Goal: Task Accomplishment & Management: Manage account settings

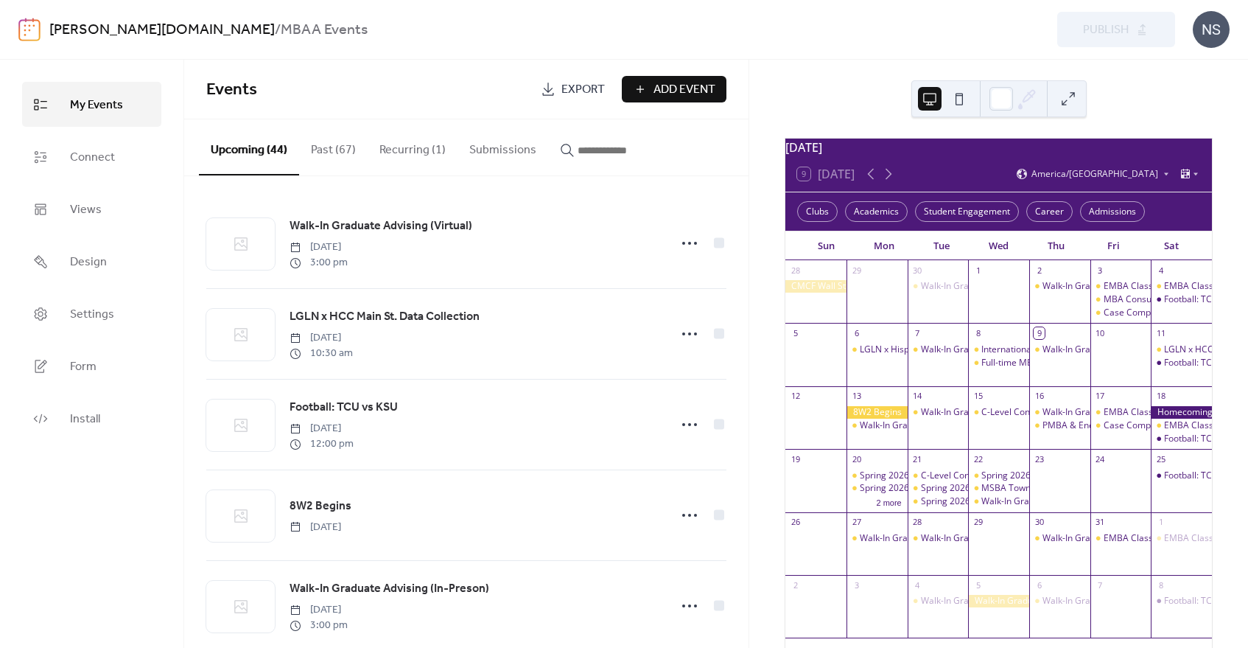
click at [500, 147] on button "Submissions" at bounding box center [502, 146] width 91 height 55
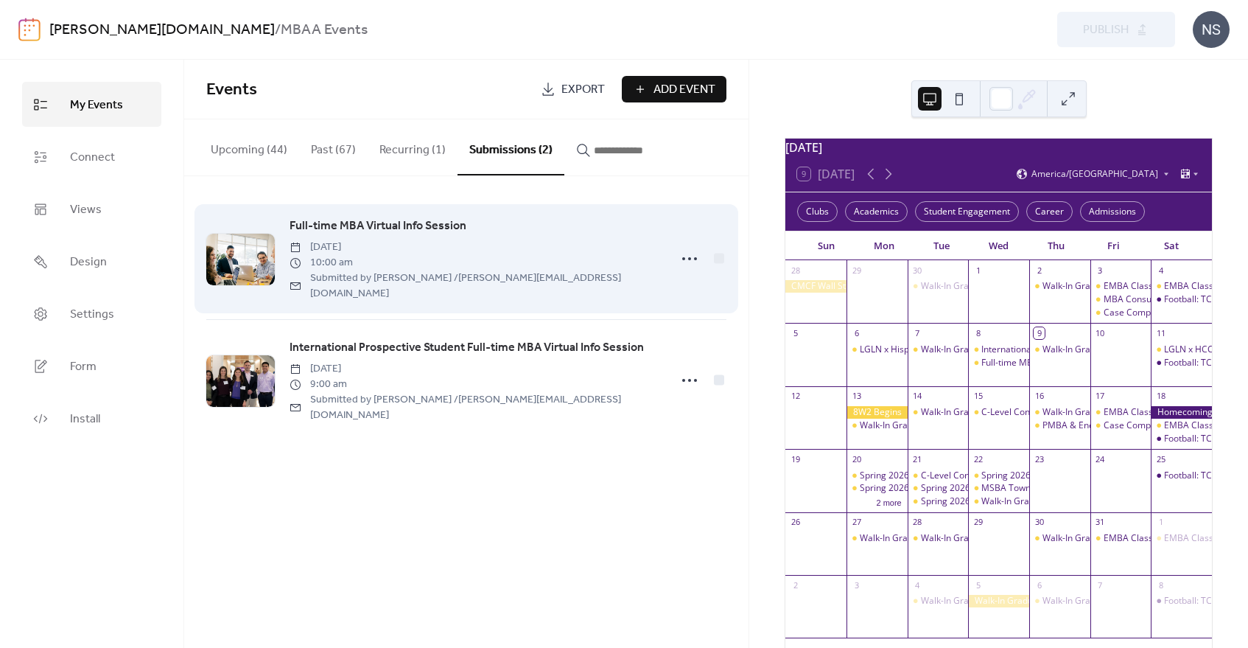
click at [388, 225] on span "Full-time MBA Virtual Info Session" at bounding box center [378, 226] width 177 height 18
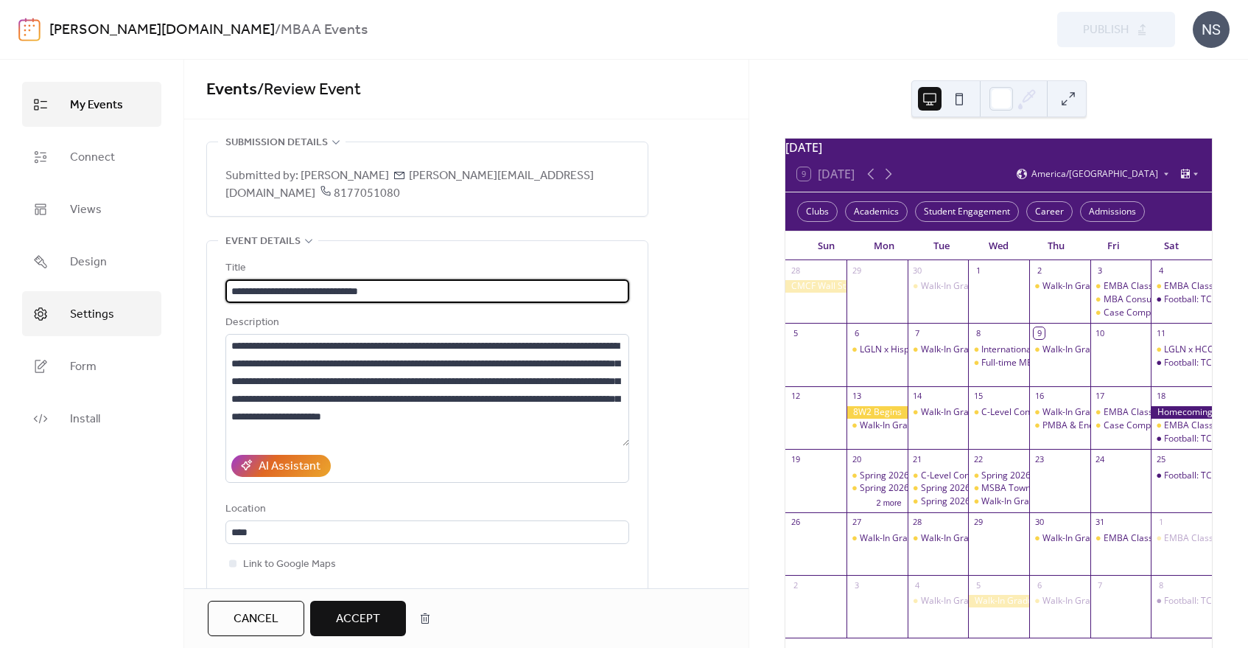
click at [79, 318] on span "Settings" at bounding box center [92, 314] width 44 height 23
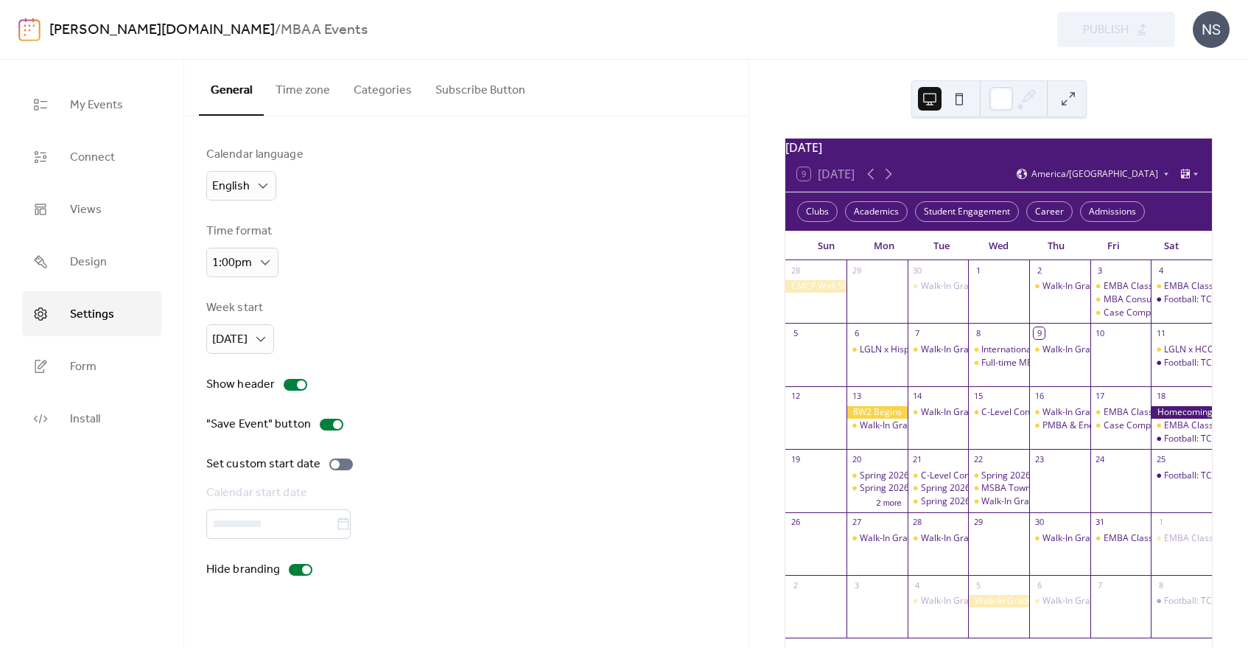
click at [359, 83] on button "Categories" at bounding box center [383, 87] width 82 height 55
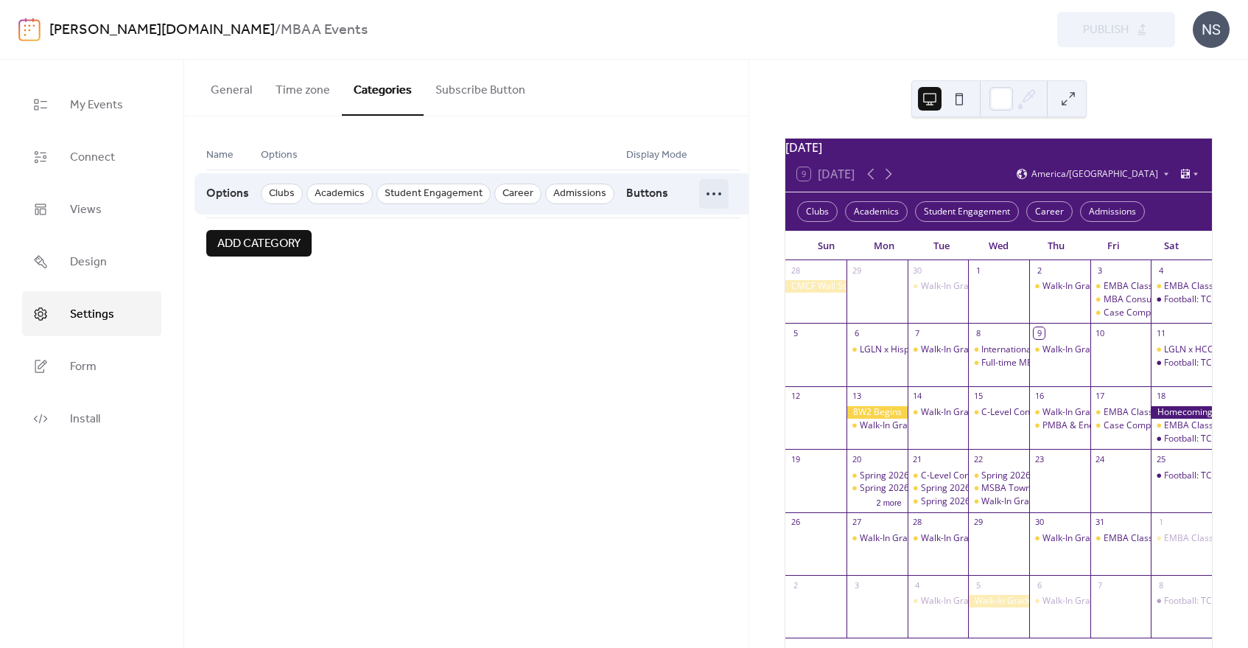
click at [718, 194] on circle at bounding box center [719, 193] width 3 height 3
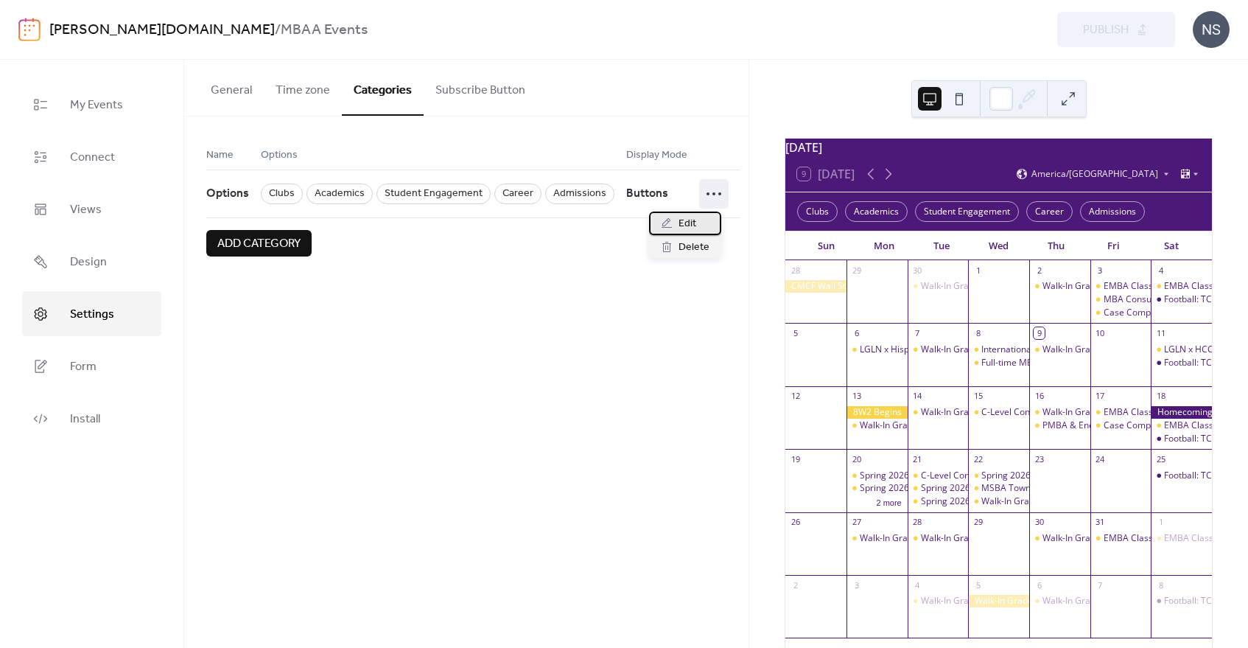
click at [692, 225] on span "Edit" at bounding box center [687, 224] width 18 height 18
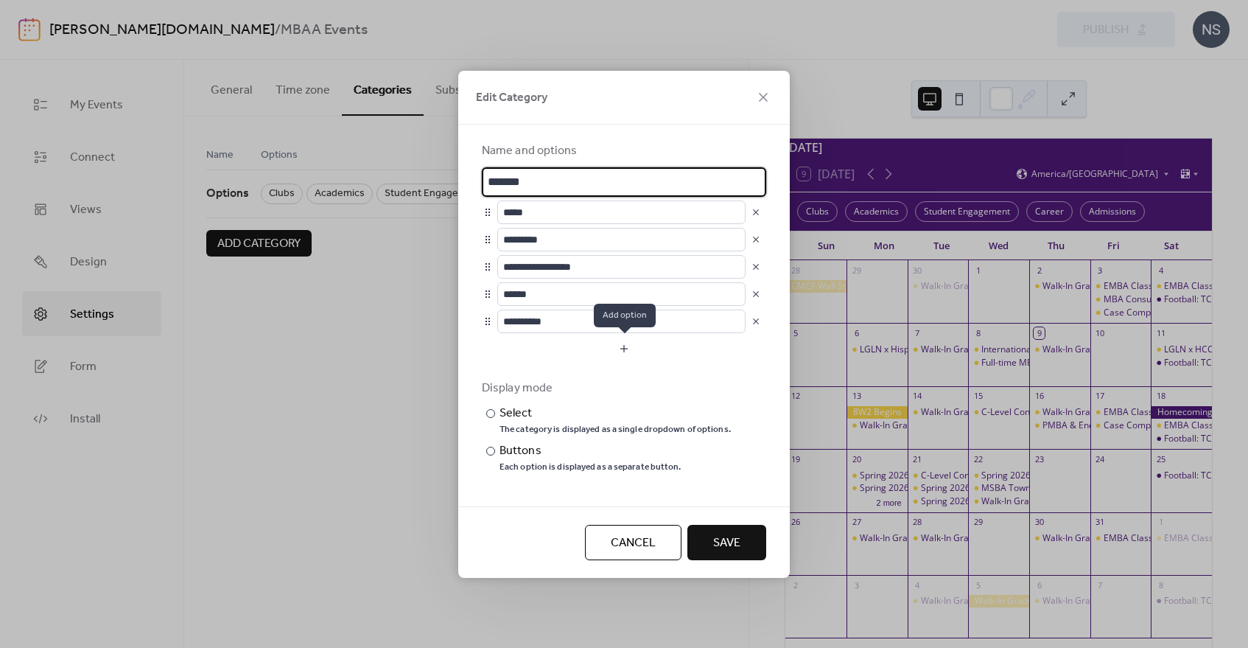
click at [624, 349] on button "button" at bounding box center [624, 349] width 284 height 24
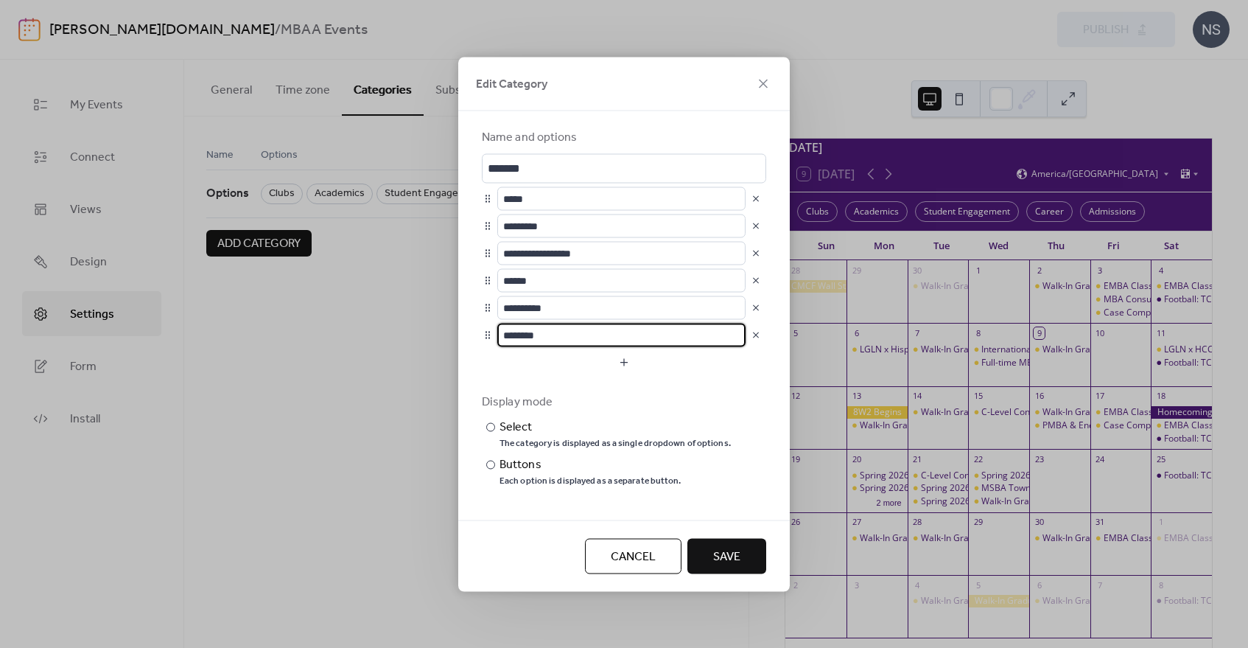
click at [754, 332] on button "button" at bounding box center [756, 334] width 21 height 21
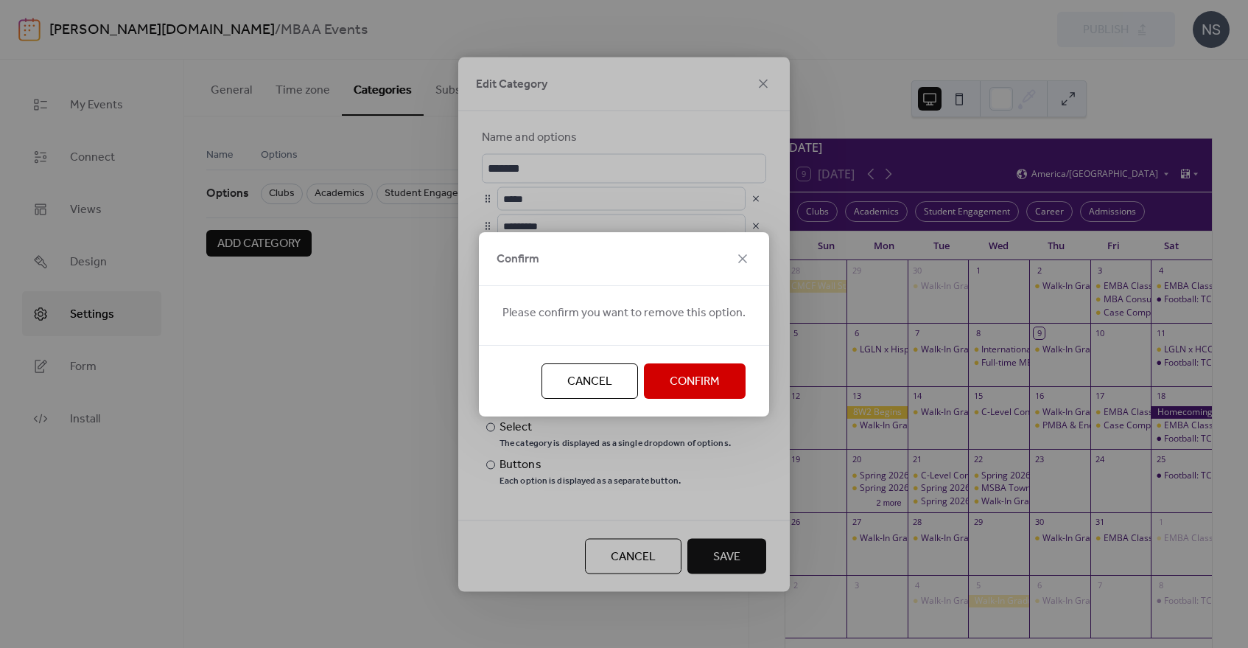
click at [684, 388] on span "Confirm" at bounding box center [695, 382] width 50 height 18
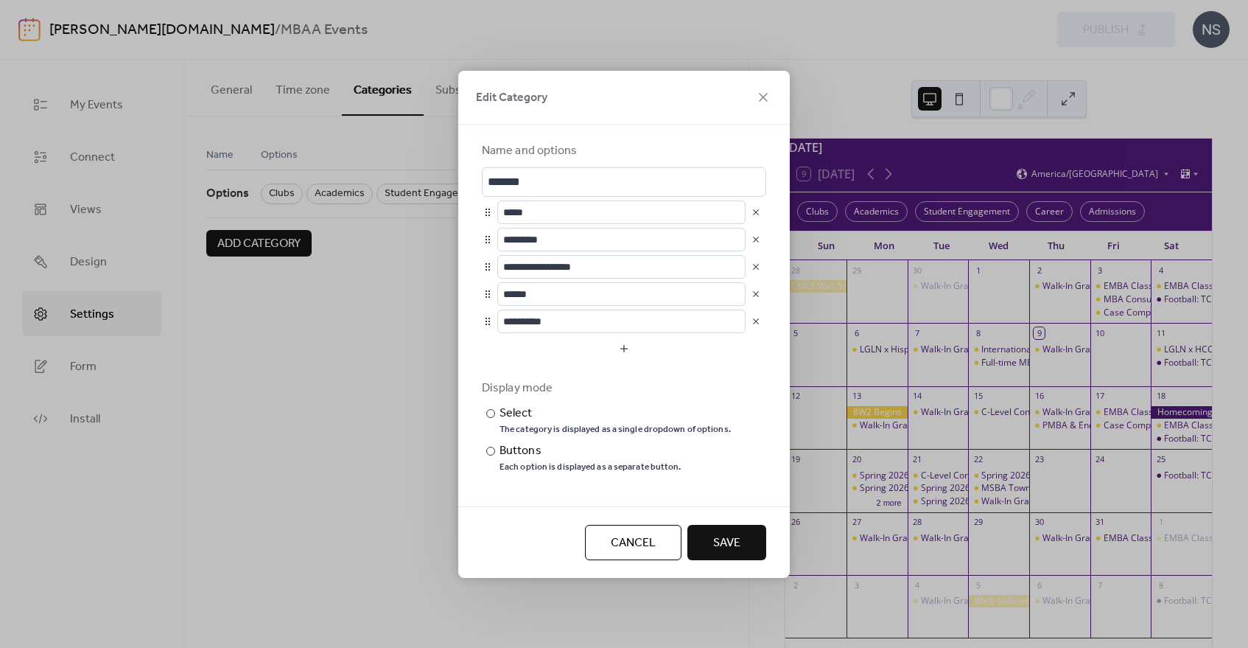
click at [637, 541] on span "Cancel" at bounding box center [633, 543] width 45 height 18
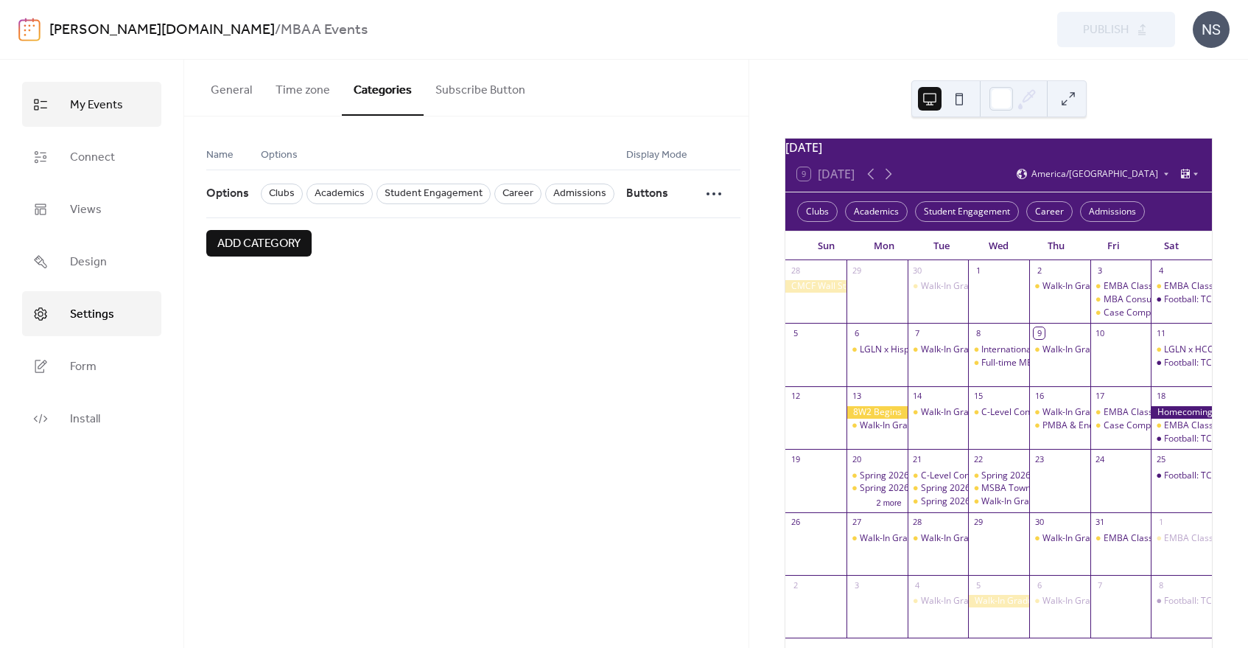
click at [105, 105] on span "My Events" at bounding box center [96, 105] width 53 height 23
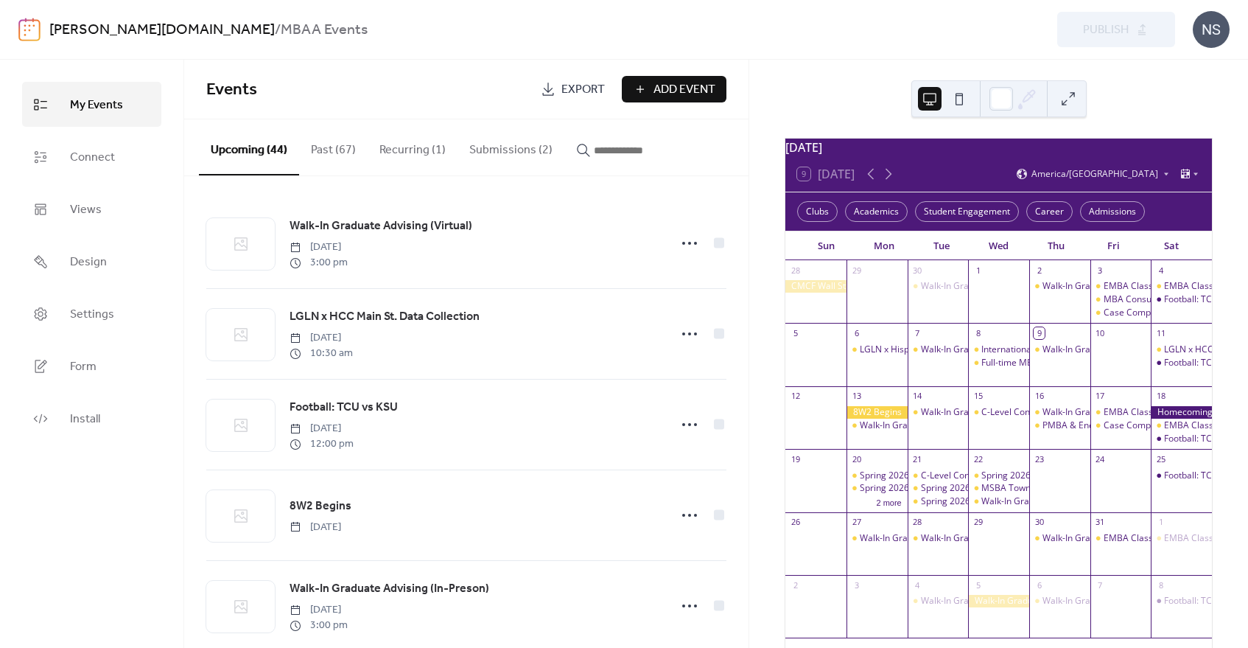
click at [503, 148] on button "Submissions (2)" at bounding box center [510, 146] width 107 height 55
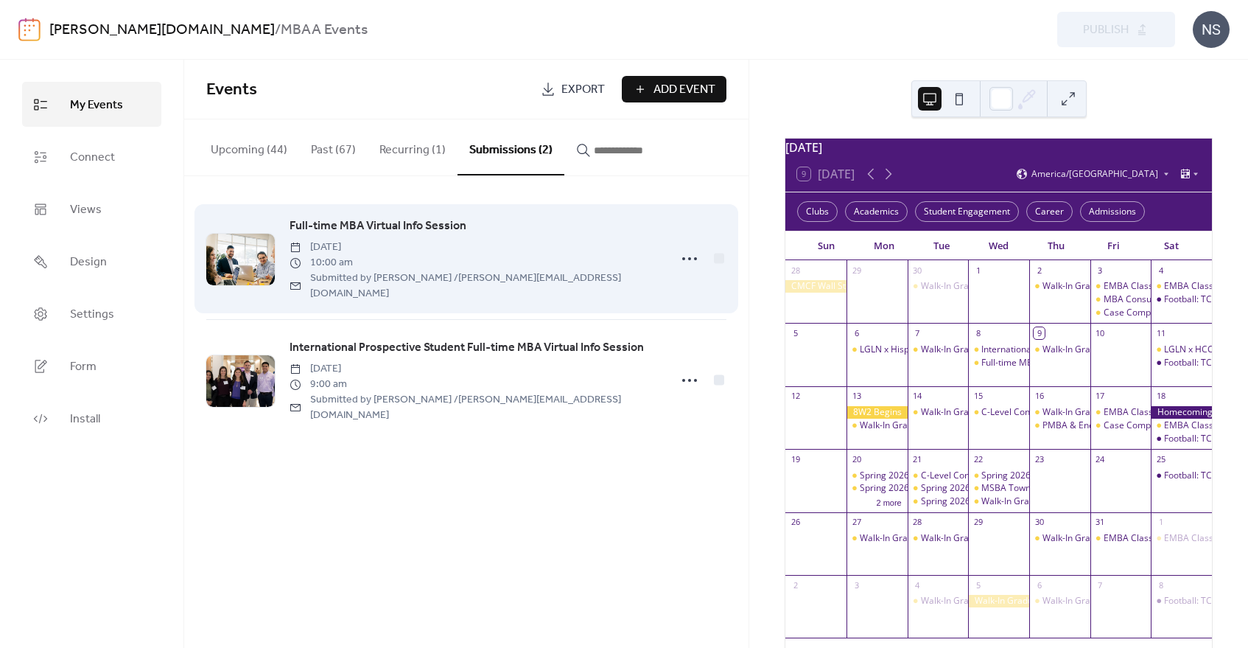
click at [419, 223] on span "Full-time MBA Virtual Info Session" at bounding box center [378, 226] width 177 height 18
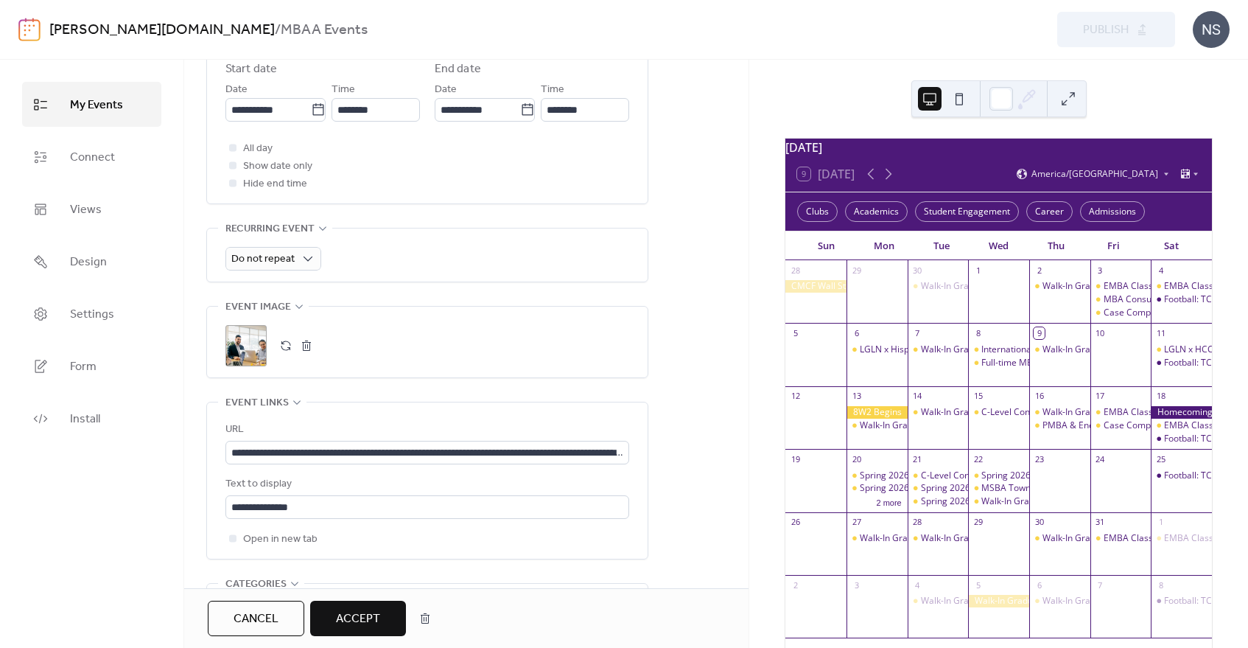
scroll to position [737, 0]
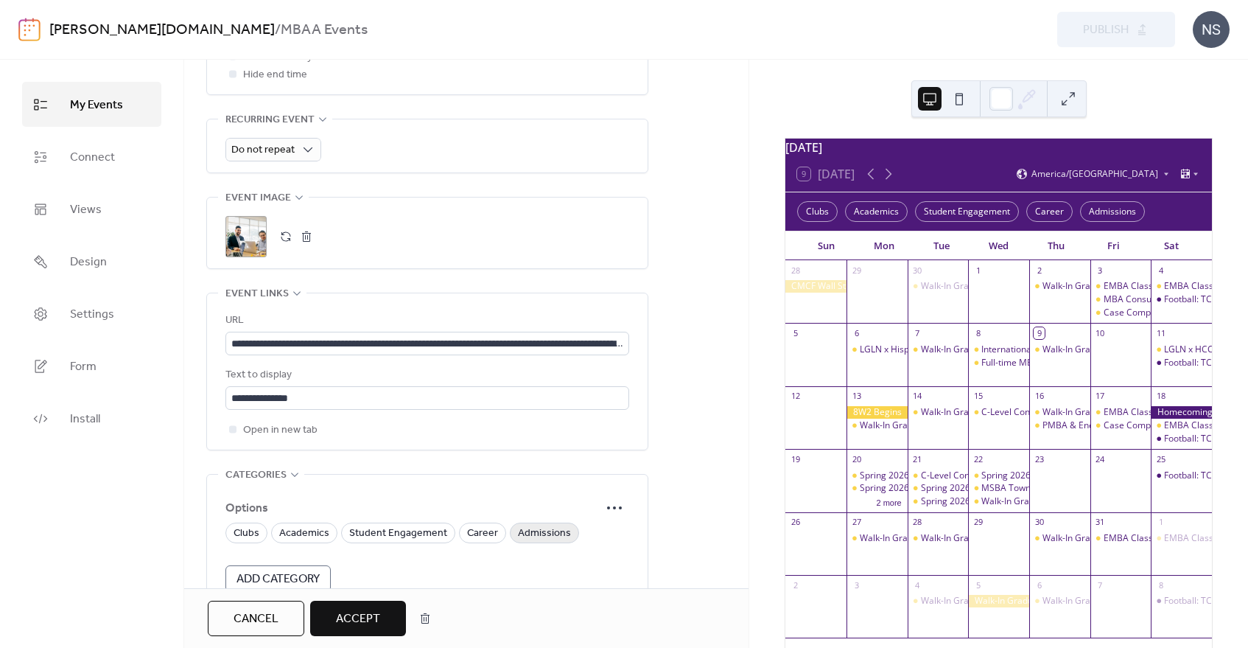
click at [549, 525] on span "Admissions" at bounding box center [544, 534] width 53 height 18
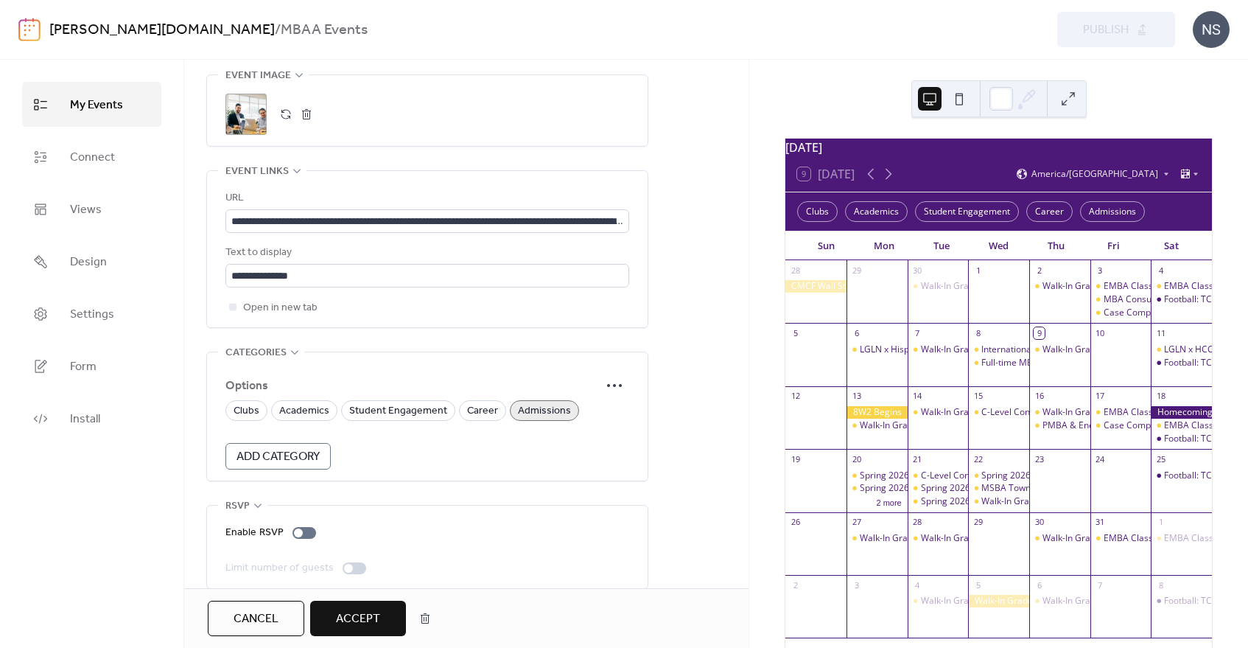
scroll to position [861, 0]
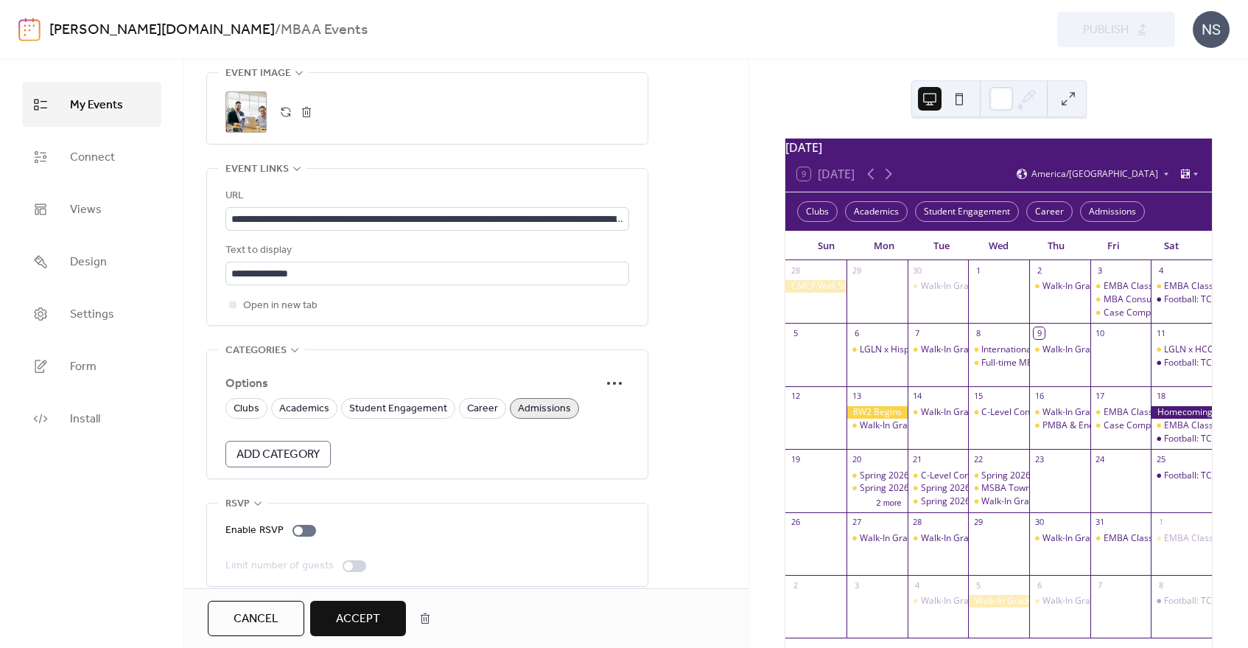
click at [346, 625] on span "Accept" at bounding box center [358, 619] width 44 height 18
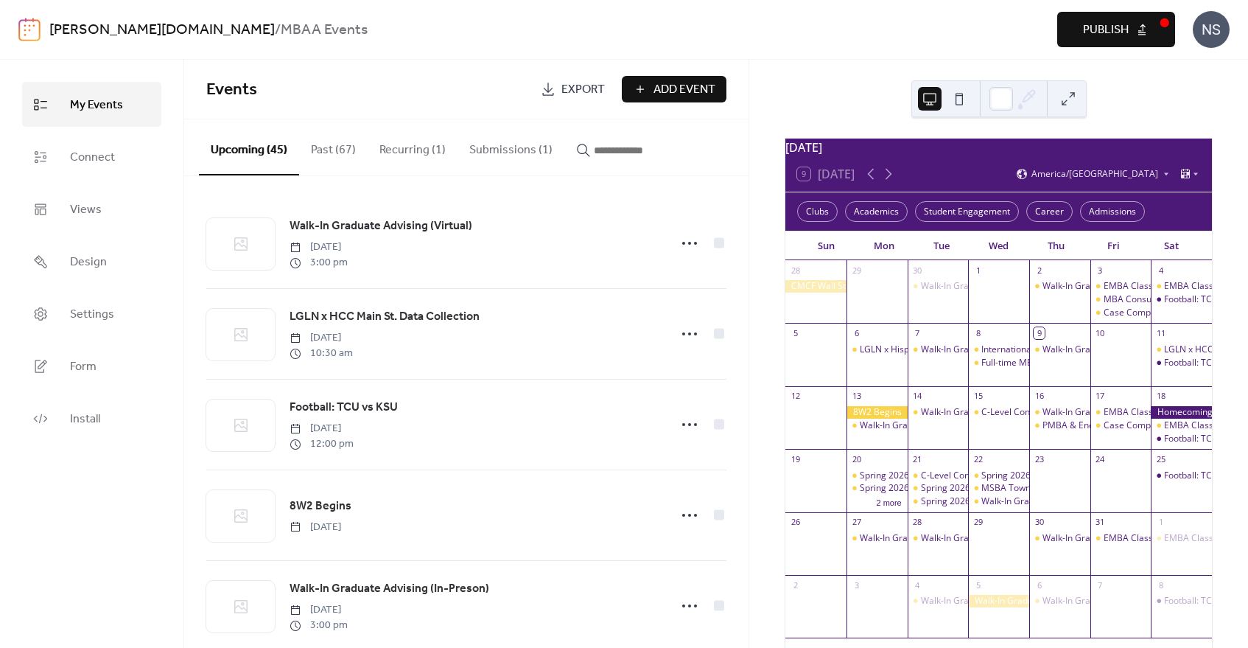
click at [514, 149] on button "Submissions (1)" at bounding box center [510, 146] width 107 height 55
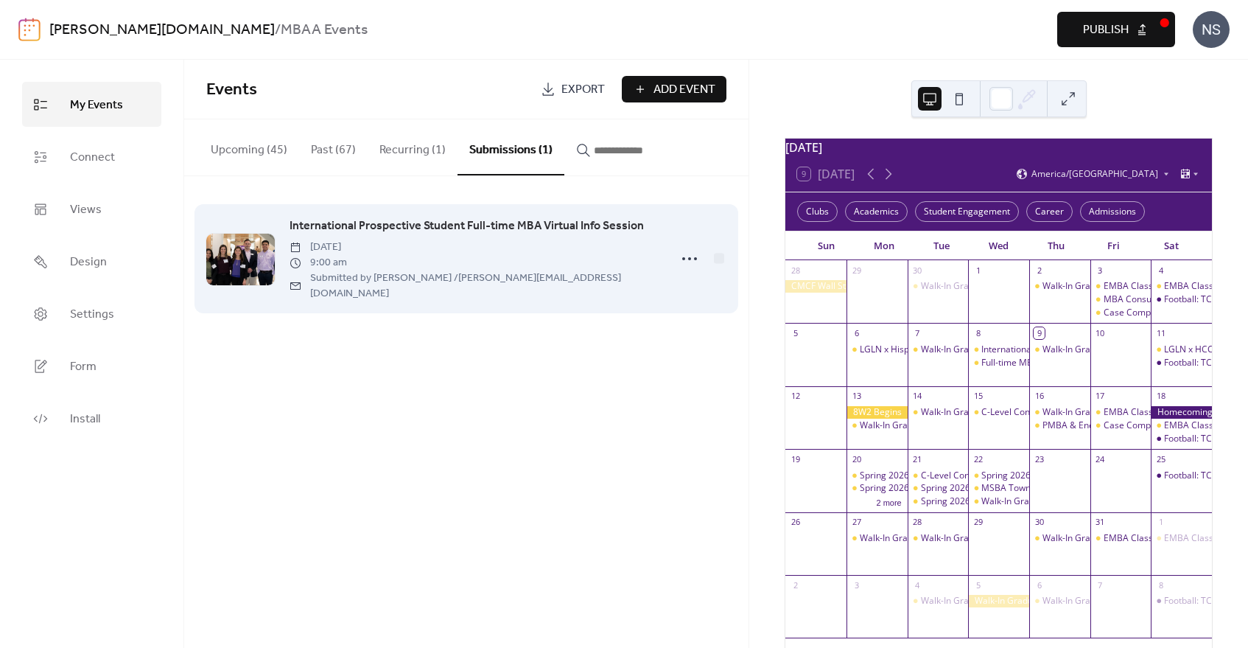
click at [406, 221] on span "International Prospective Student Full-time MBA Virtual Info Session" at bounding box center [467, 226] width 354 height 18
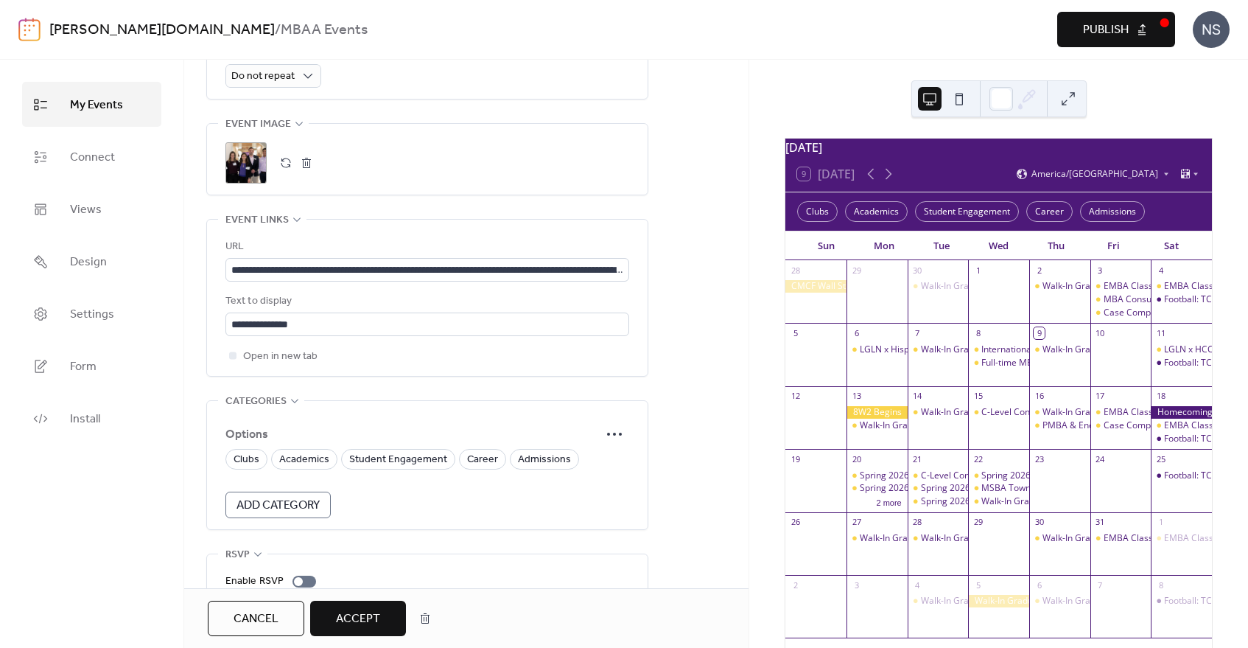
scroll to position [861, 0]
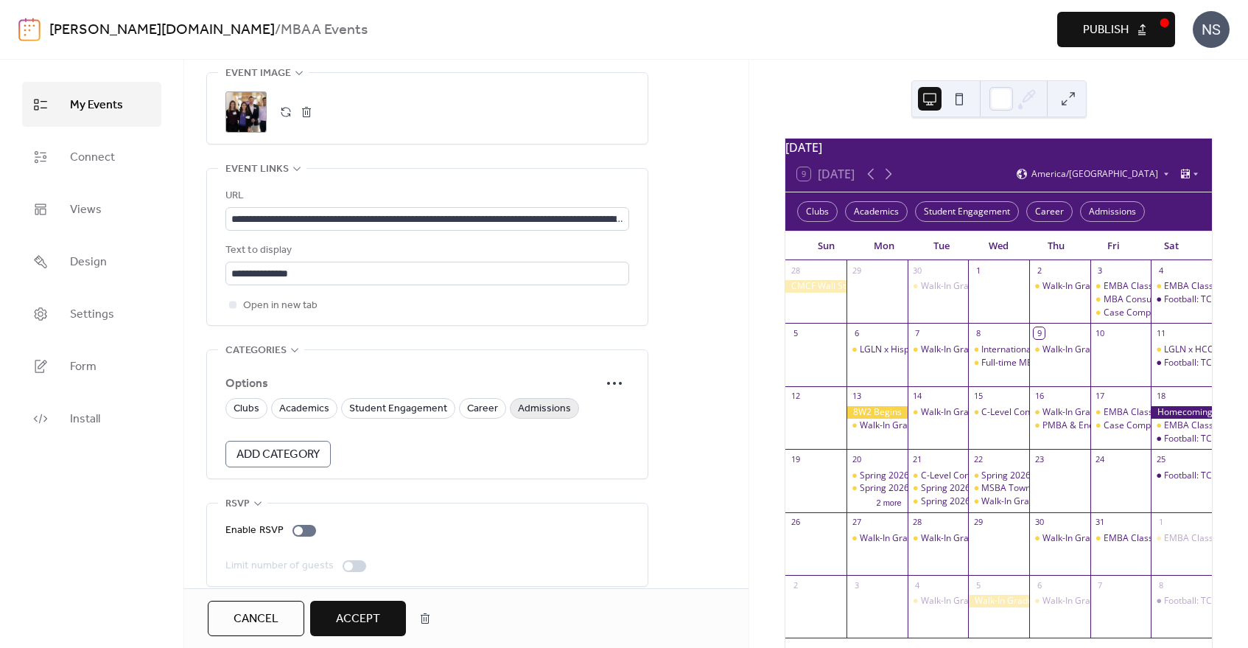
click at [535, 400] on span "Admissions" at bounding box center [544, 409] width 53 height 18
click at [350, 626] on span "Accept" at bounding box center [358, 619] width 44 height 18
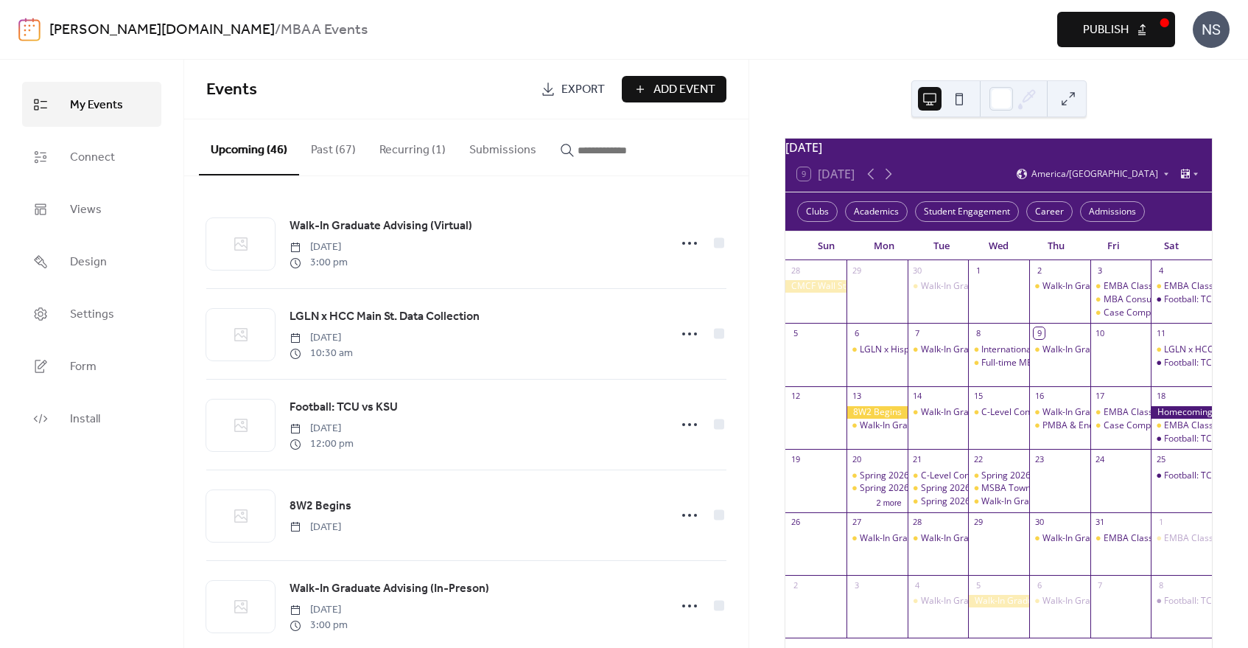
click at [1120, 28] on span "Publish" at bounding box center [1106, 30] width 46 height 18
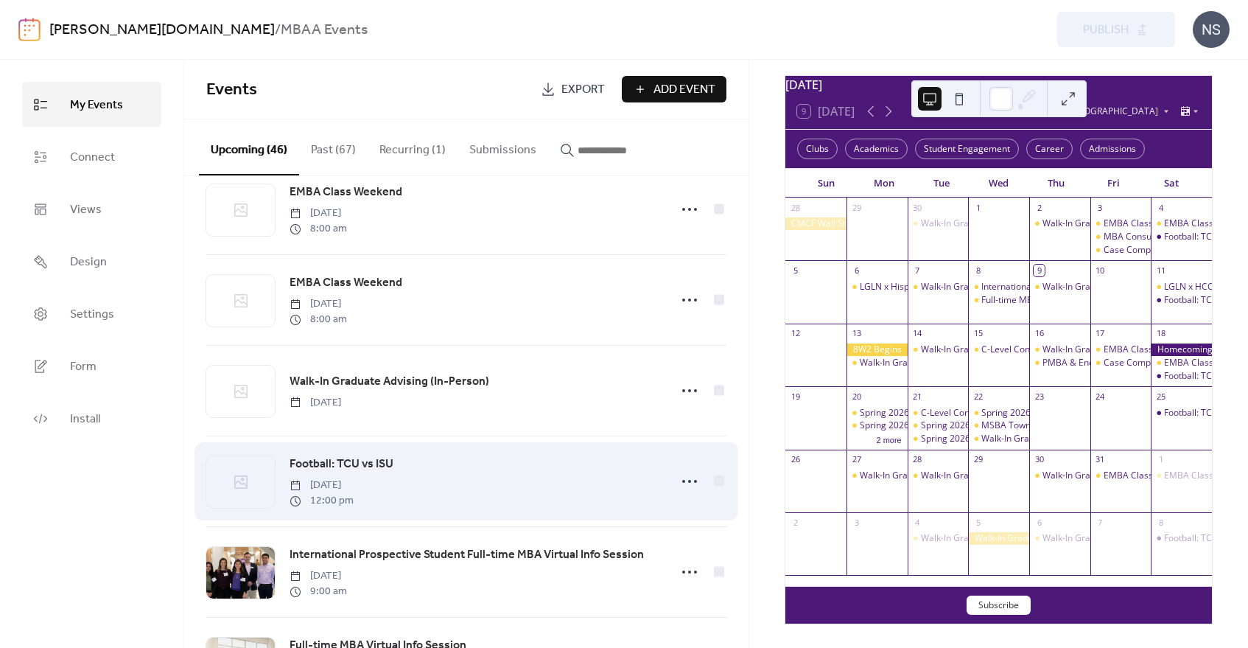
scroll to position [2606, 0]
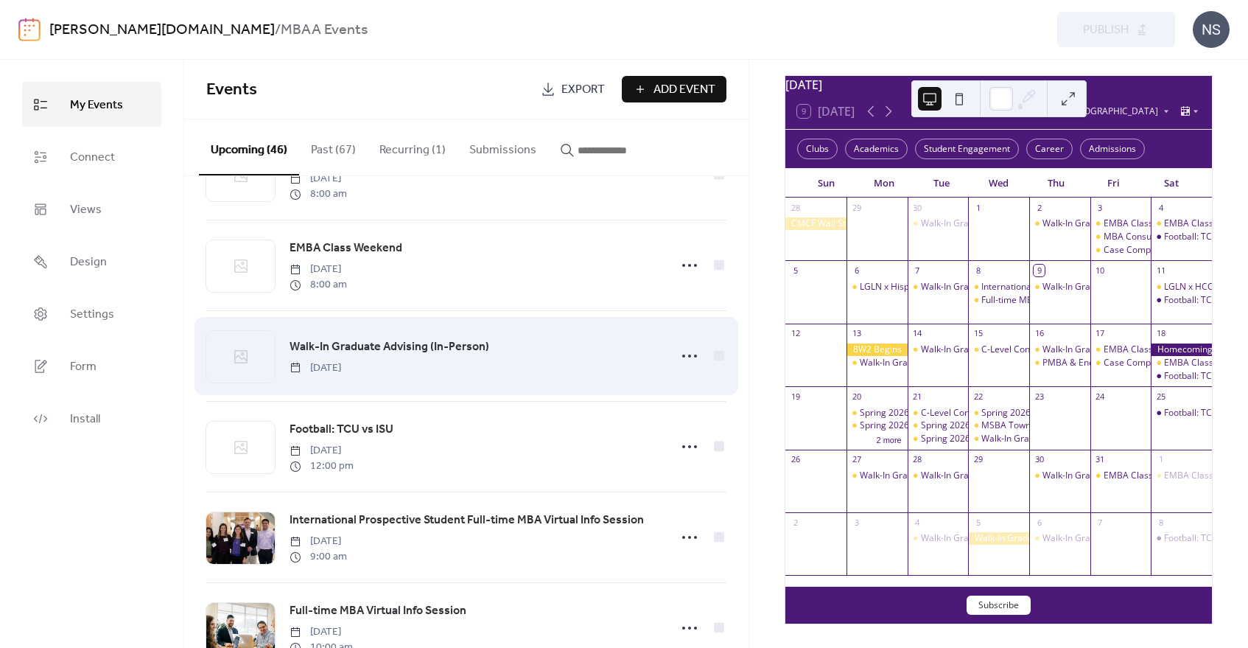
click at [489, 374] on div "Walk-In Graduate Advising (In-Person) [DATE]" at bounding box center [475, 356] width 371 height 38
click at [683, 368] on icon at bounding box center [690, 356] width 24 height 24
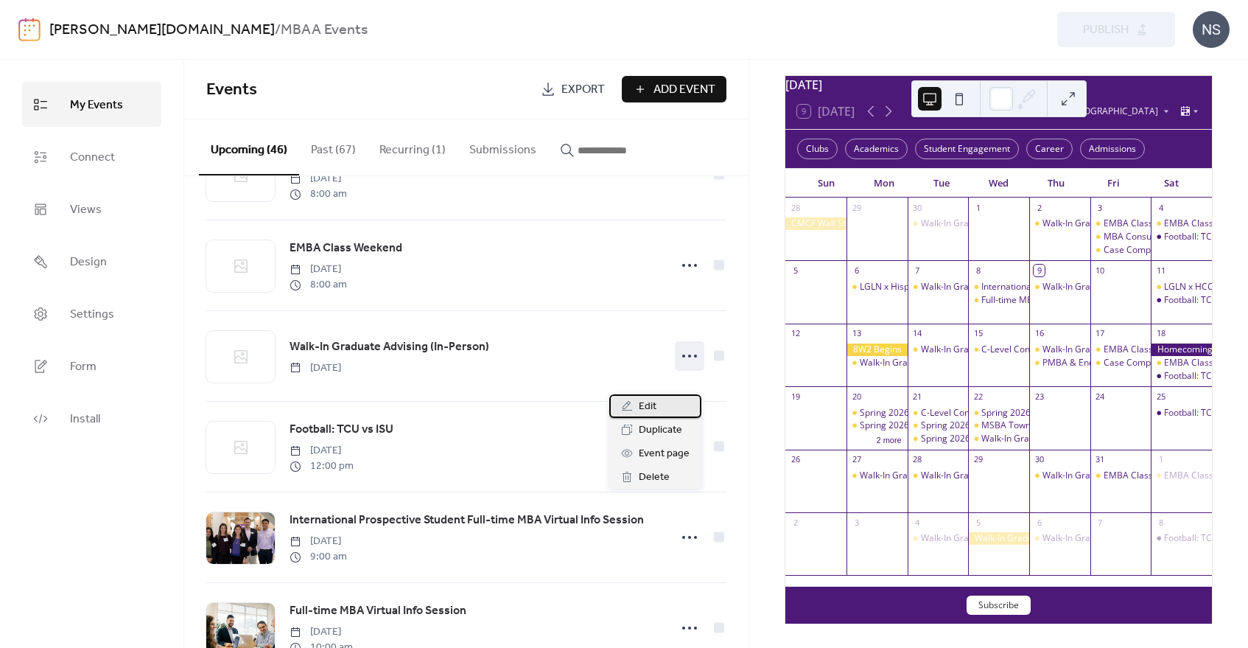
click at [662, 401] on div "Edit" at bounding box center [655, 406] width 92 height 24
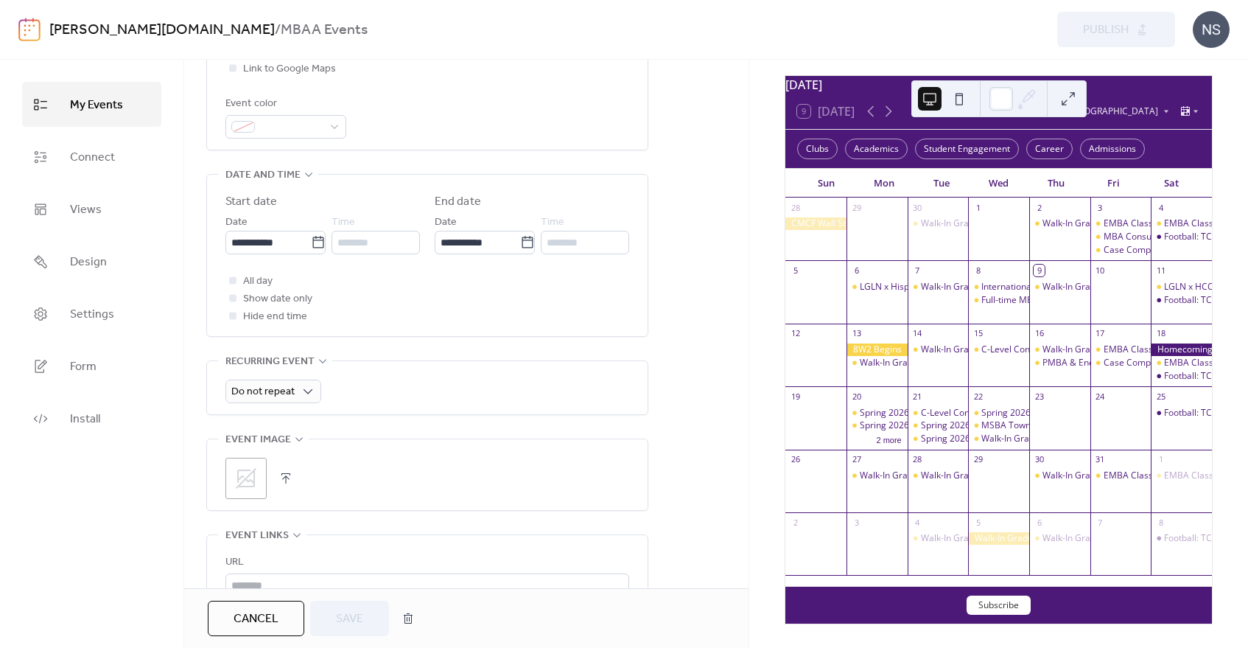
scroll to position [589, 0]
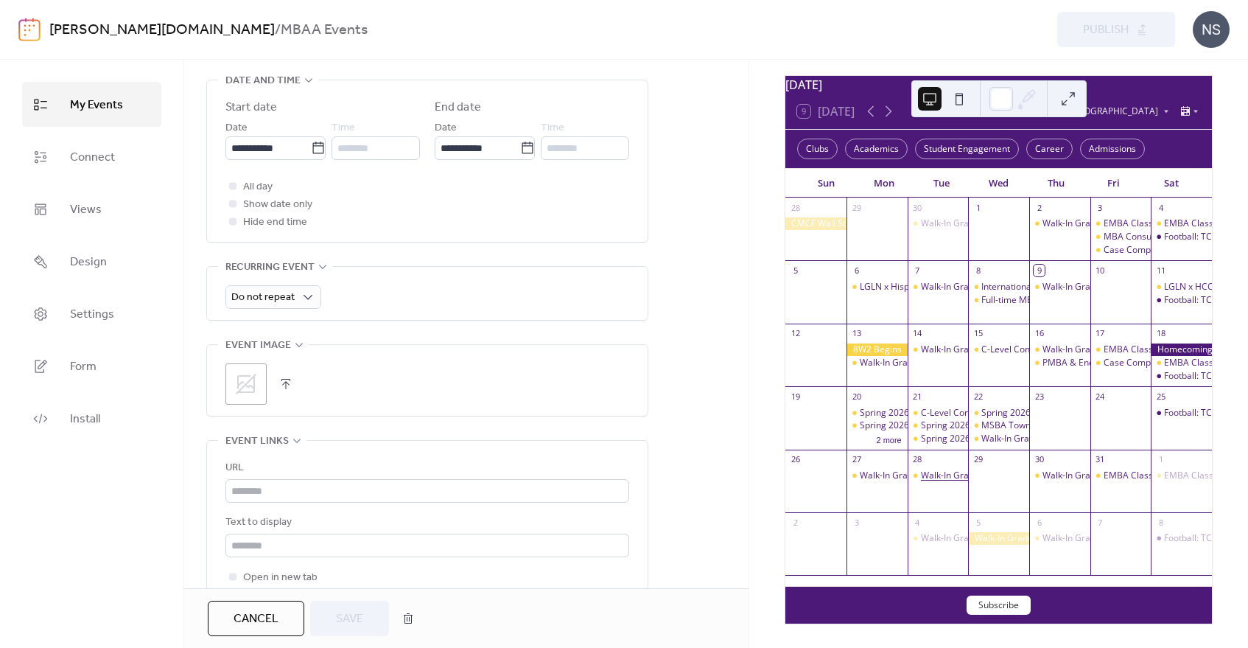
click at [953, 474] on div "Walk-In Graduate Advising (Virtual)" at bounding box center [992, 475] width 143 height 13
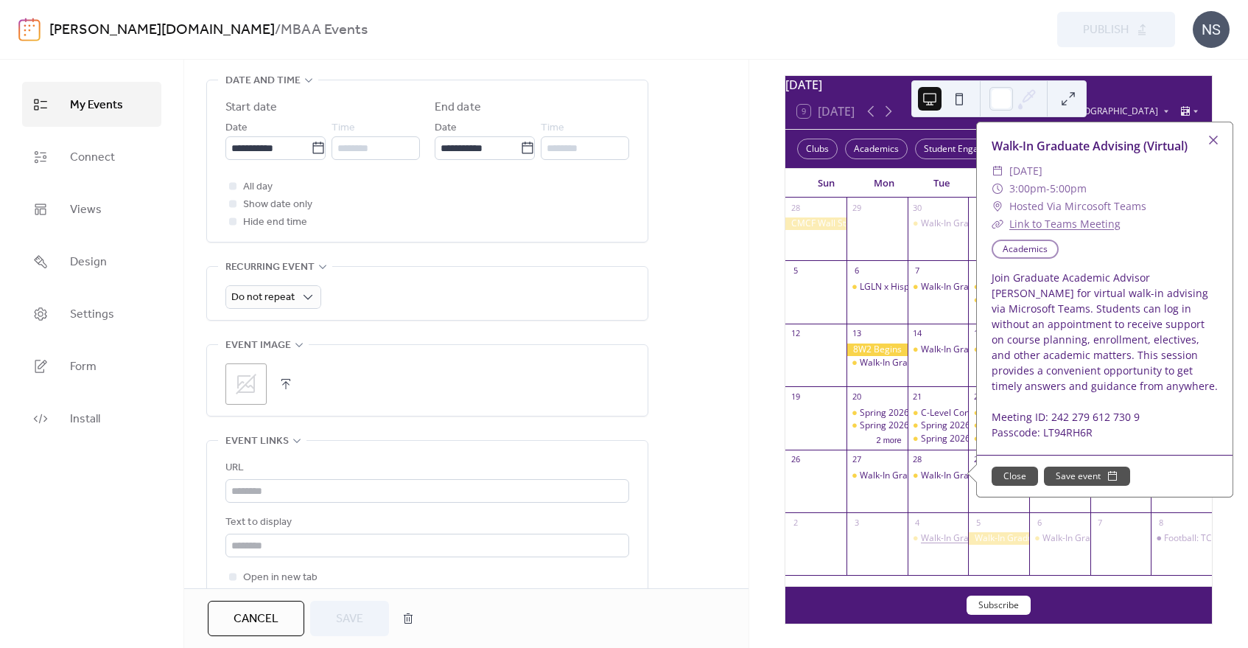
click at [938, 541] on div "Walk-In Graduate Advising (Virtual)" at bounding box center [992, 538] width 143 height 13
